Goal: Information Seeking & Learning: Learn about a topic

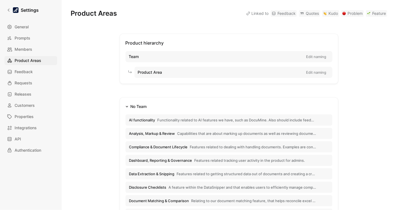
scroll to position [119, 0]
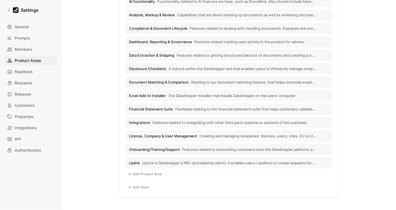
click at [10, 4] on div "Settings General Prompts Members Product Areas Feedback Requests Releases Custo…" at bounding box center [31, 105] width 62 height 210
click at [8, 10] on icon at bounding box center [9, 10] width 2 height 3
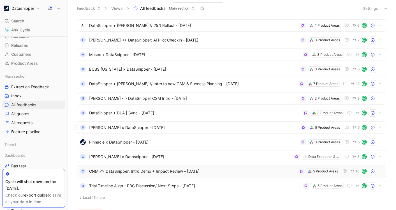
scroll to position [129, 0]
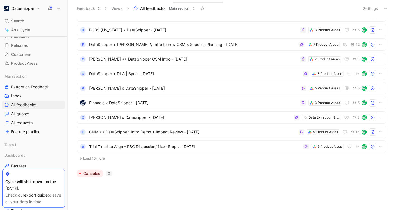
click at [98, 158] on button "Load 15 more" at bounding box center [231, 158] width 309 height 7
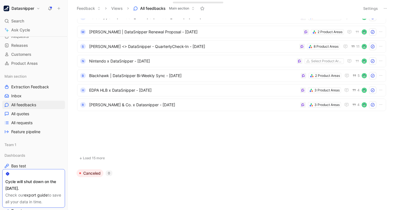
scroll to position [0, 0]
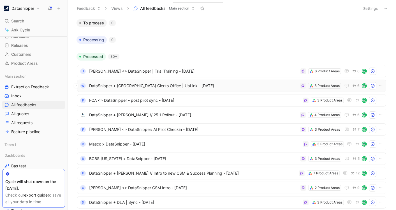
click at [206, 83] on span "DataSnipper + [GEOGRAPHIC_DATA] Clerks Office | UpLink - [DATE]" at bounding box center [193, 85] width 209 height 7
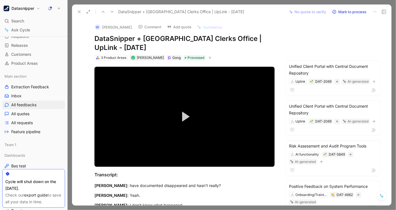
click at [79, 11] on use at bounding box center [79, 12] width 2 height 2
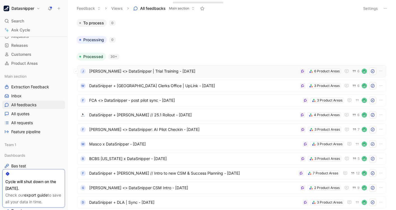
click at [253, 71] on span "[PERSON_NAME] <> DataSnipper | Trial Training - [DATE]" at bounding box center [193, 71] width 209 height 7
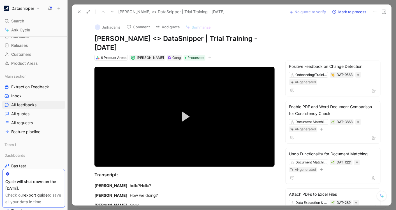
click at [78, 9] on button at bounding box center [79, 12] width 8 height 8
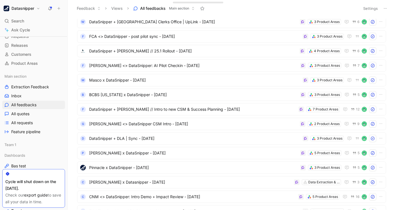
scroll to position [68, 0]
